Goal: Task Accomplishment & Management: Manage account settings

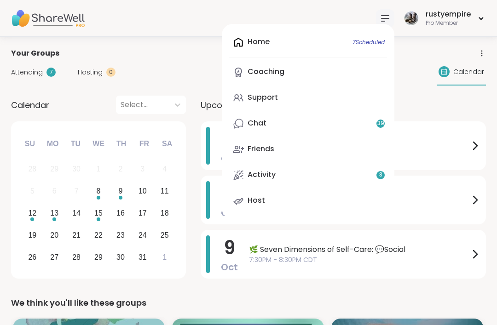
click at [260, 127] on div "Chat 39" at bounding box center [257, 123] width 19 height 10
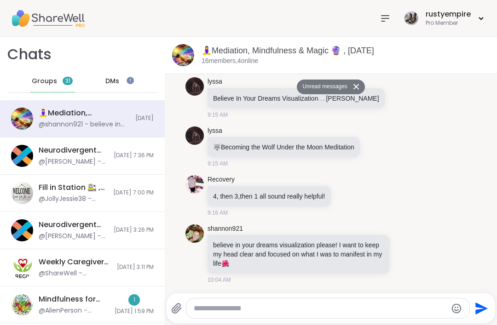
click at [129, 84] on div "DMs" at bounding box center [112, 81] width 45 height 22
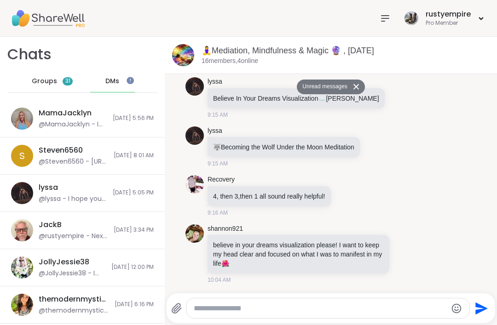
click at [129, 81] on div "DMs" at bounding box center [112, 81] width 45 height 22
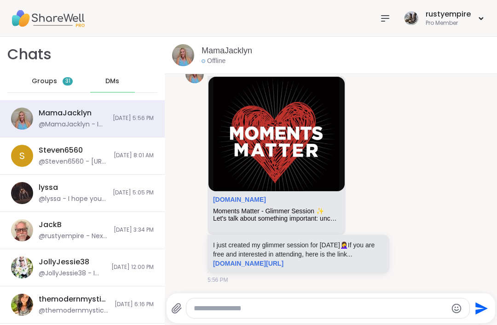
click at [63, 83] on span "31" at bounding box center [68, 81] width 10 height 8
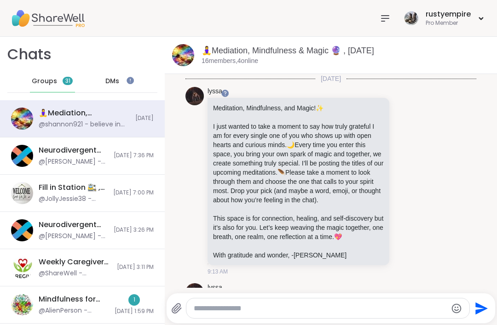
click at [389, 16] on icon at bounding box center [385, 18] width 11 height 11
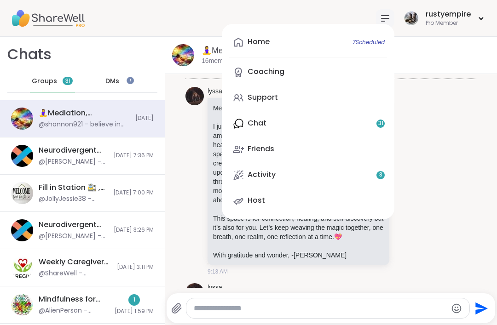
click at [265, 41] on div "Home 7 Scheduled" at bounding box center [259, 42] width 22 height 10
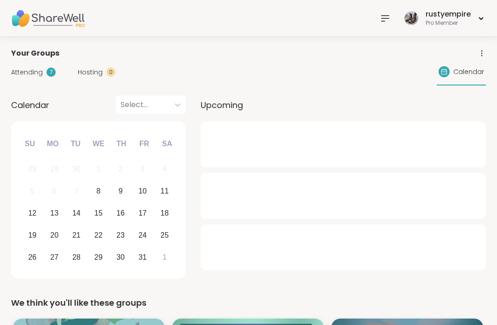
click at [30, 71] on span "Attending" at bounding box center [27, 73] width 32 height 10
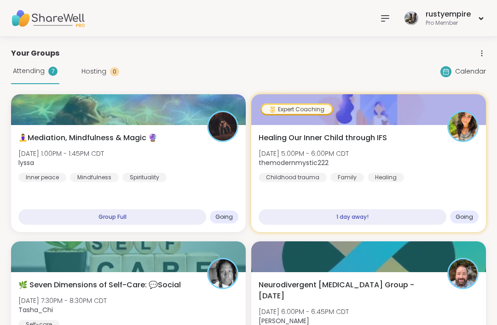
click at [27, 70] on span "Attending" at bounding box center [29, 71] width 32 height 10
click at [89, 133] on span "🧘‍♀️Mediation, Mindfulness & Magic 🔮" at bounding box center [87, 138] width 139 height 11
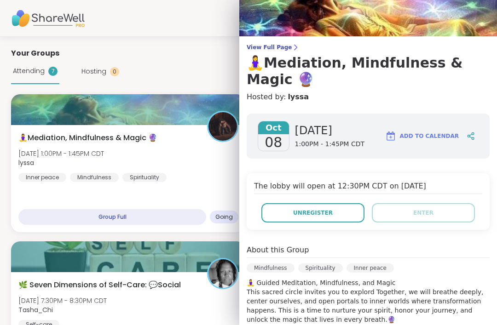
scroll to position [28, 0]
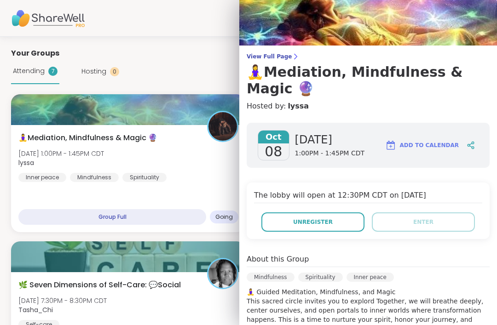
click at [311, 218] on span "Unregister" at bounding box center [313, 222] width 40 height 8
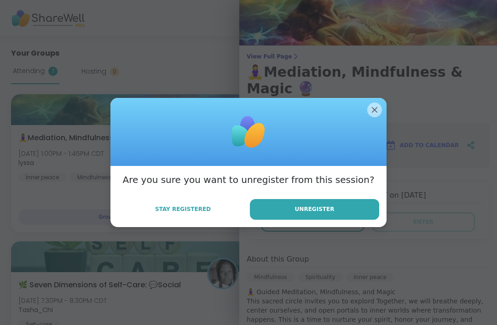
click at [306, 210] on span "Unregister" at bounding box center [315, 209] width 40 height 8
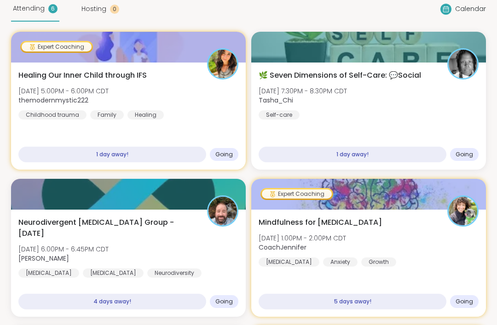
scroll to position [60, 0]
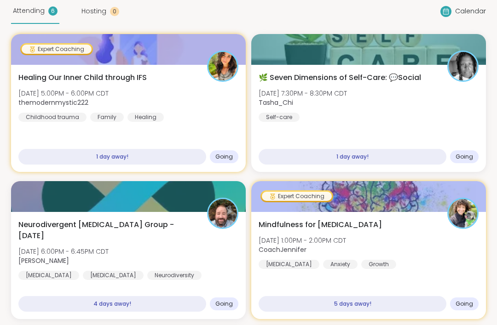
click at [44, 224] on span "Neurodivergent [MEDICAL_DATA] Group - [DATE]" at bounding box center [107, 231] width 179 height 22
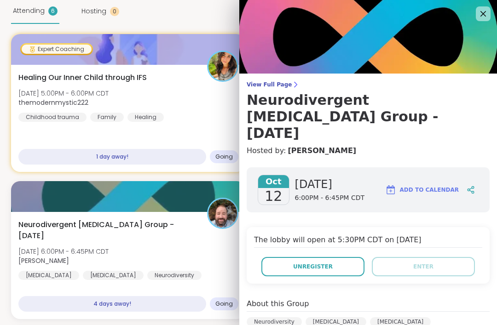
scroll to position [0, 0]
click at [488, 13] on icon at bounding box center [483, 13] width 11 height 11
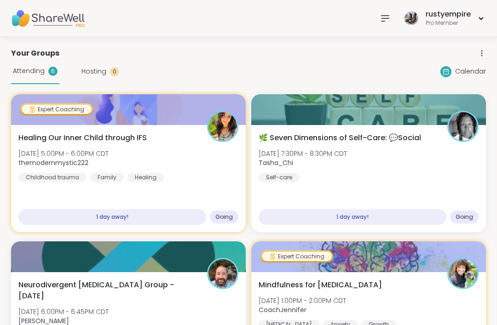
click at [37, 75] on span "Attending" at bounding box center [29, 71] width 32 height 10
click at [26, 69] on span "Attending" at bounding box center [29, 71] width 32 height 10
click at [387, 18] on icon at bounding box center [385, 19] width 7 height 6
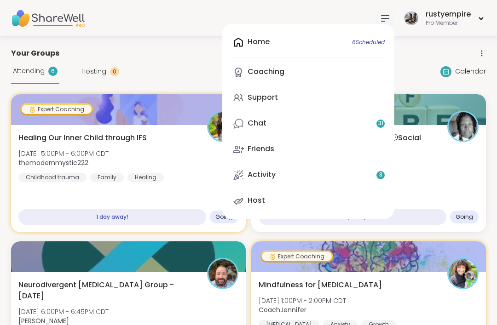
click at [268, 99] on div "Support" at bounding box center [263, 98] width 30 height 10
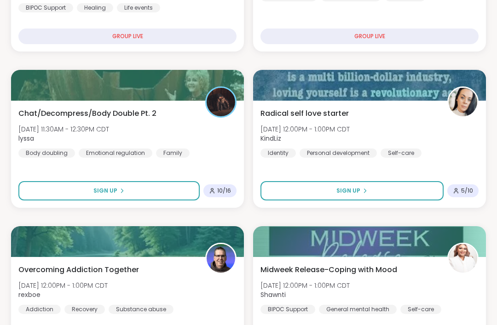
scroll to position [410, 0]
click at [87, 107] on div "Chat/Decompress/Body Double Pt. 2 [DATE] 11:30AM - 12:30PM CDT lyssa Body doubl…" at bounding box center [127, 154] width 233 height 107
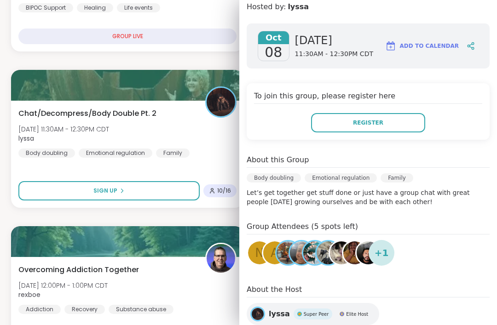
scroll to position [128, 0]
click at [282, 241] on img at bounding box center [288, 252] width 23 height 23
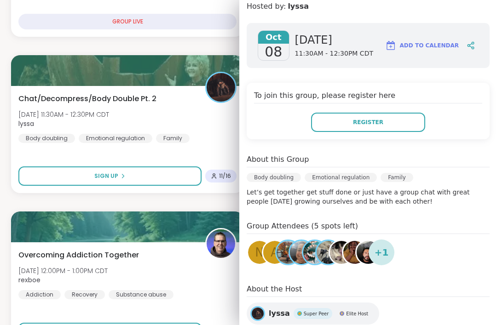
click at [381, 246] on span "+ 1" at bounding box center [382, 253] width 14 height 14
click at [336, 241] on img at bounding box center [341, 252] width 23 height 23
click at [368, 241] on img at bounding box center [368, 252] width 23 height 23
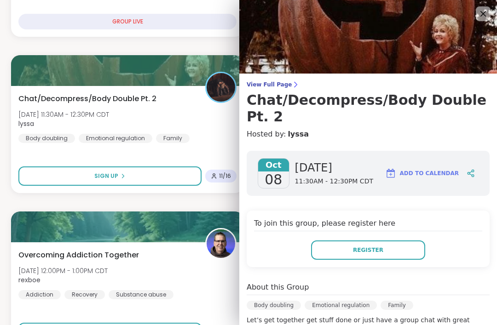
scroll to position [0, 0]
click at [482, 15] on icon at bounding box center [483, 14] width 6 height 6
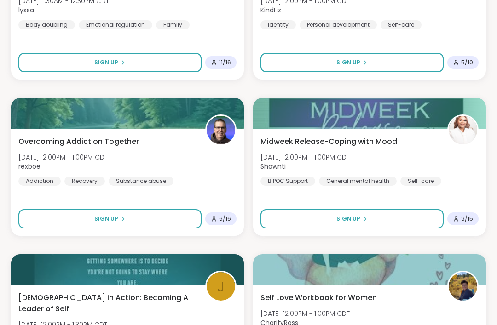
scroll to position [538, 0]
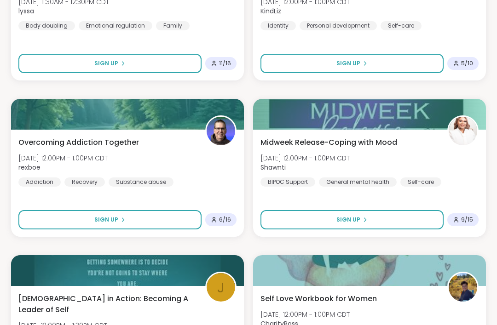
click at [320, 141] on span "Midweek Release-Coping with Mood" at bounding box center [328, 142] width 137 height 11
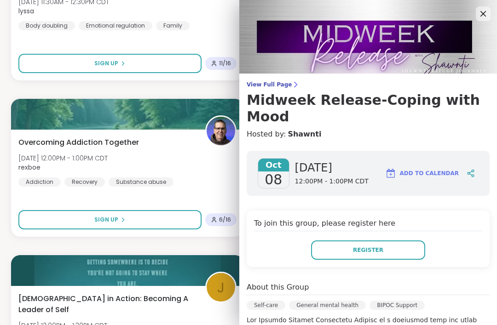
scroll to position [0, 0]
click at [484, 11] on icon at bounding box center [483, 13] width 11 height 11
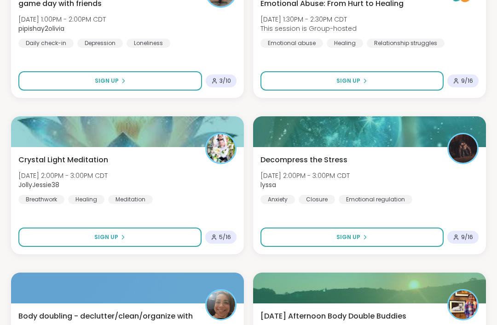
scroll to position [1615, 0]
click at [308, 164] on span "Decompress the Stress" at bounding box center [303, 160] width 87 height 11
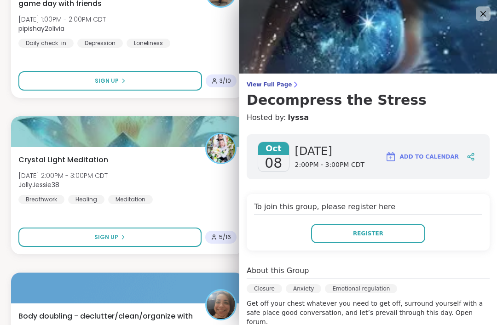
scroll to position [0, 0]
click at [485, 15] on icon at bounding box center [483, 14] width 6 height 6
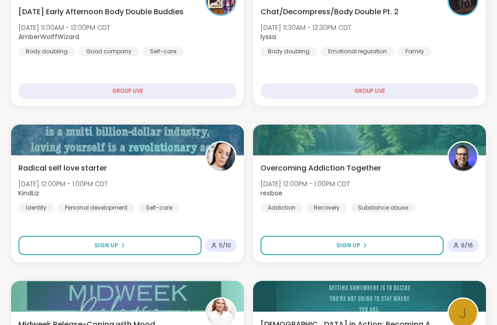
scroll to position [333, 0]
